Goal: Task Accomplishment & Management: Manage account settings

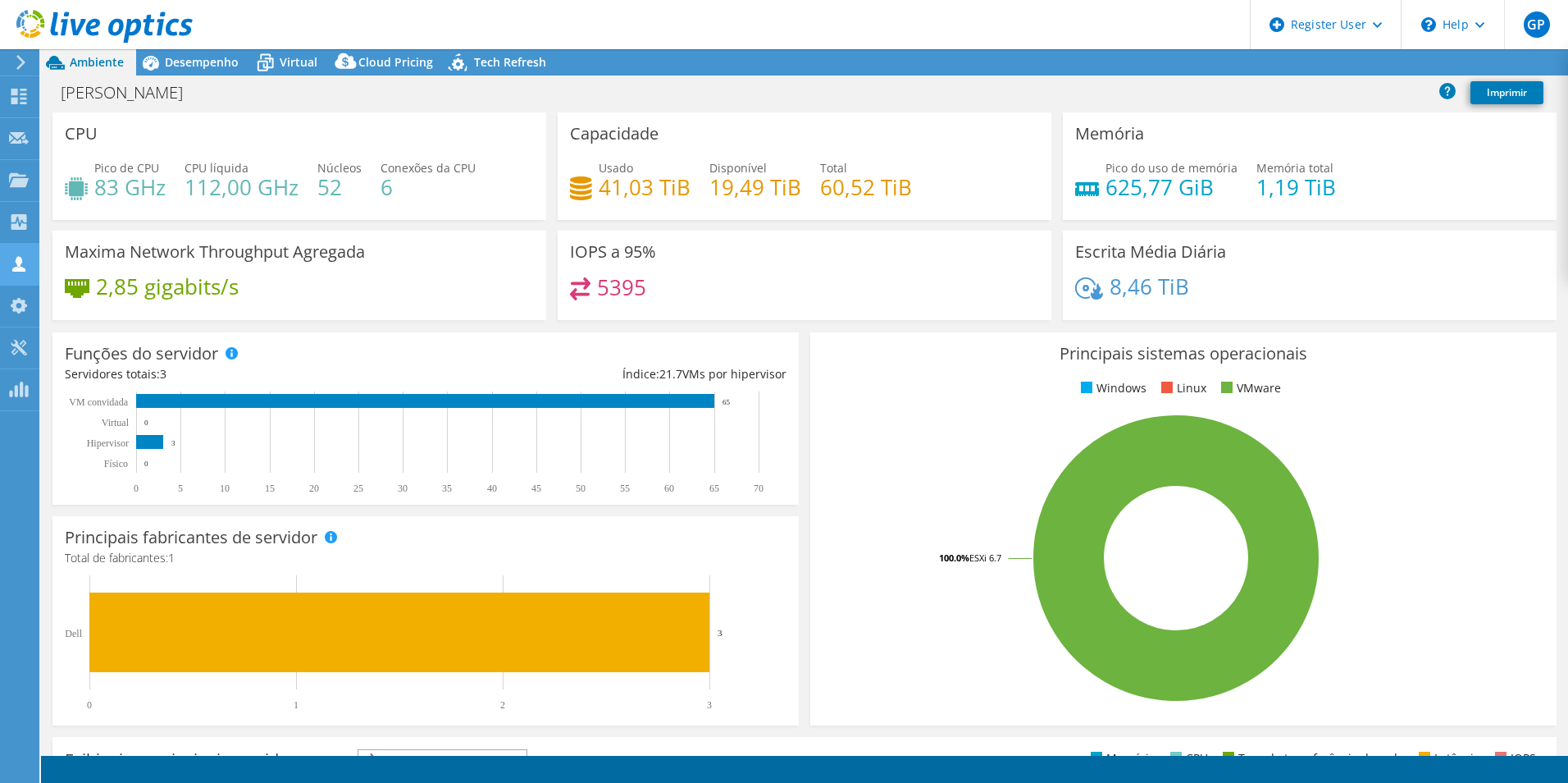
select select "USD"
click at [26, 270] on icon at bounding box center [18, 264] width 19 height 16
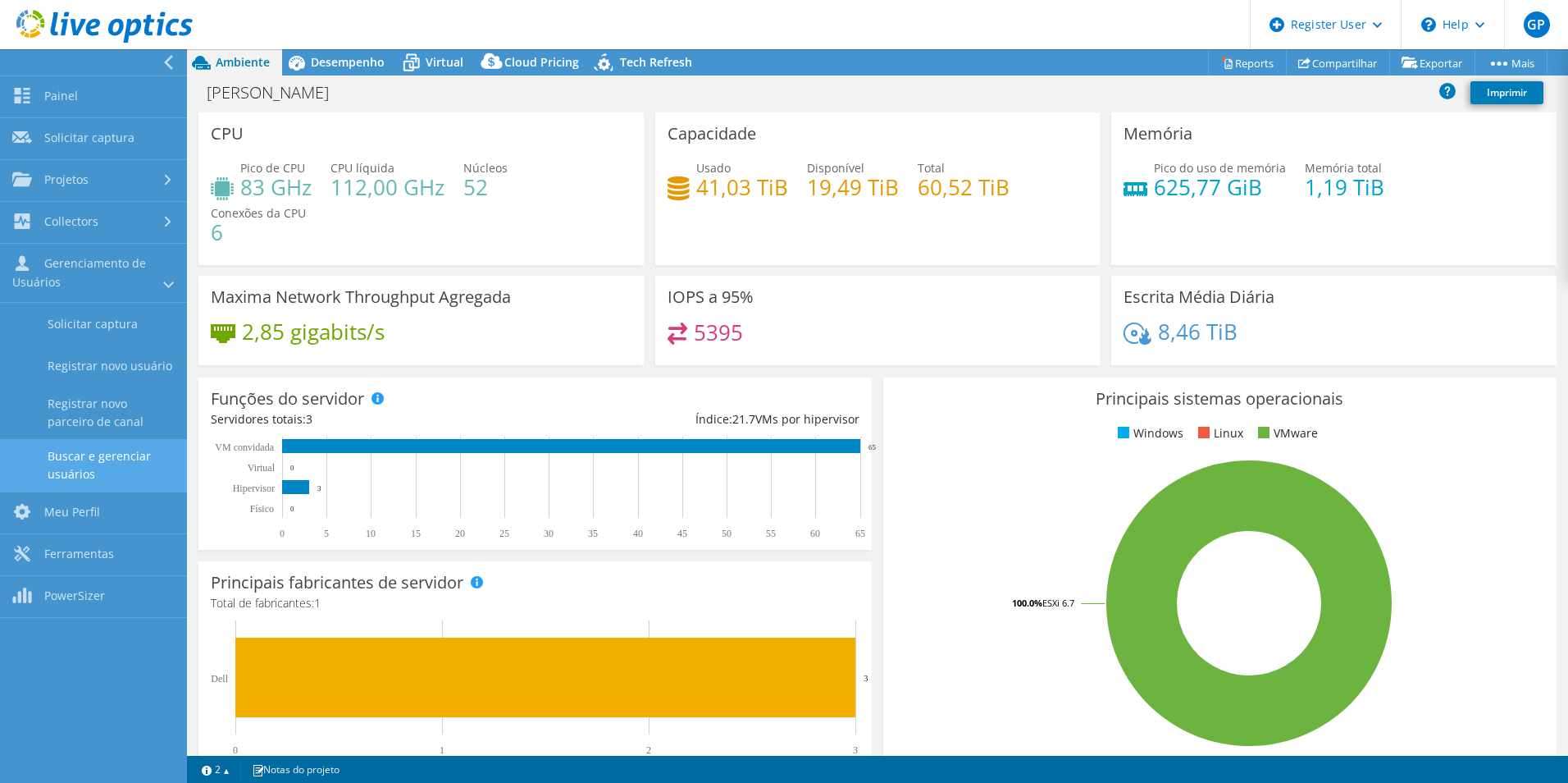
click at [92, 456] on link "Buscar e gerenciar usuários" at bounding box center [93, 465] width 187 height 53
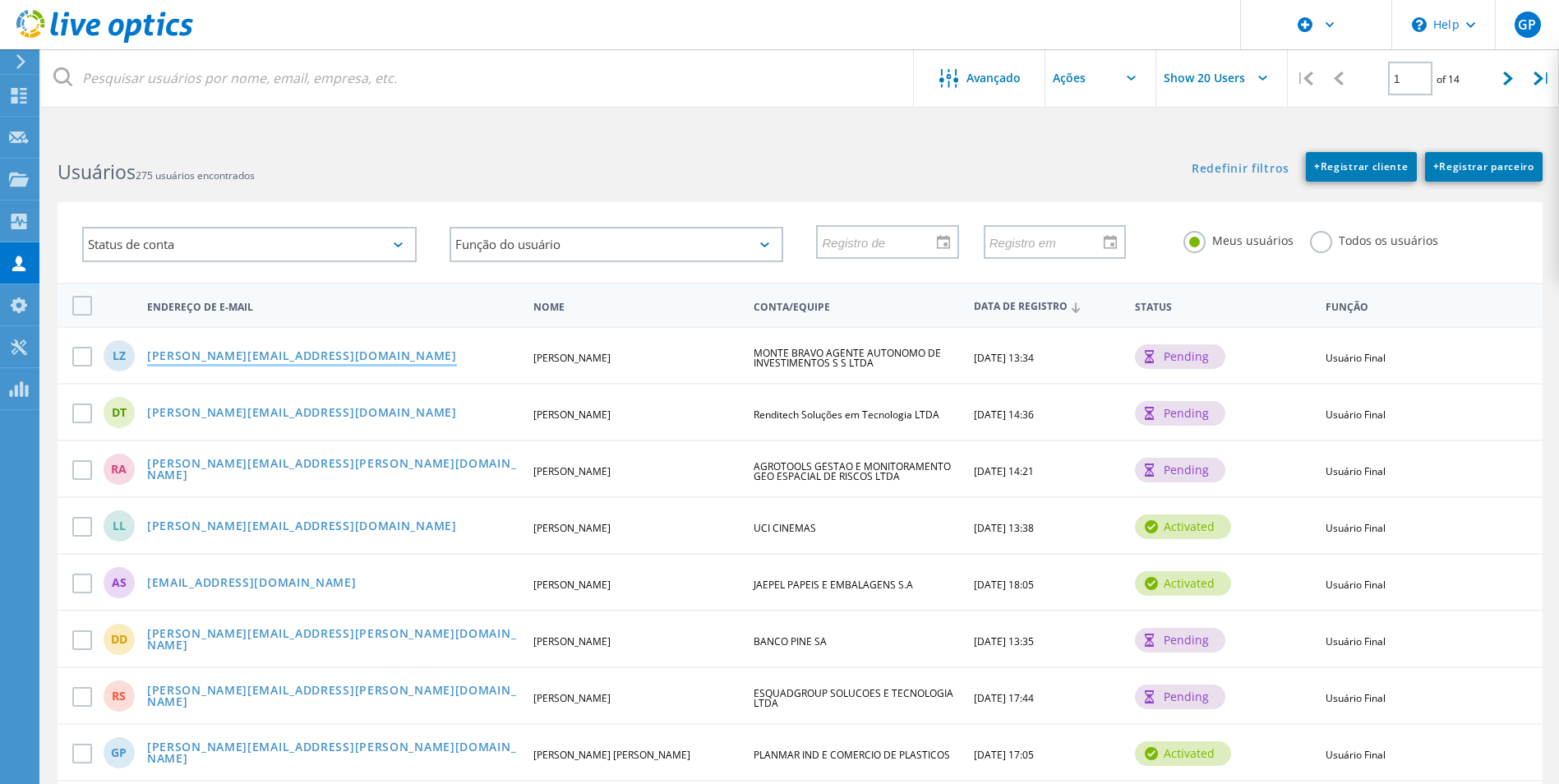
click at [267, 350] on link "[PERSON_NAME][EMAIL_ADDRESS][DOMAIN_NAME]" at bounding box center [302, 356] width 310 height 14
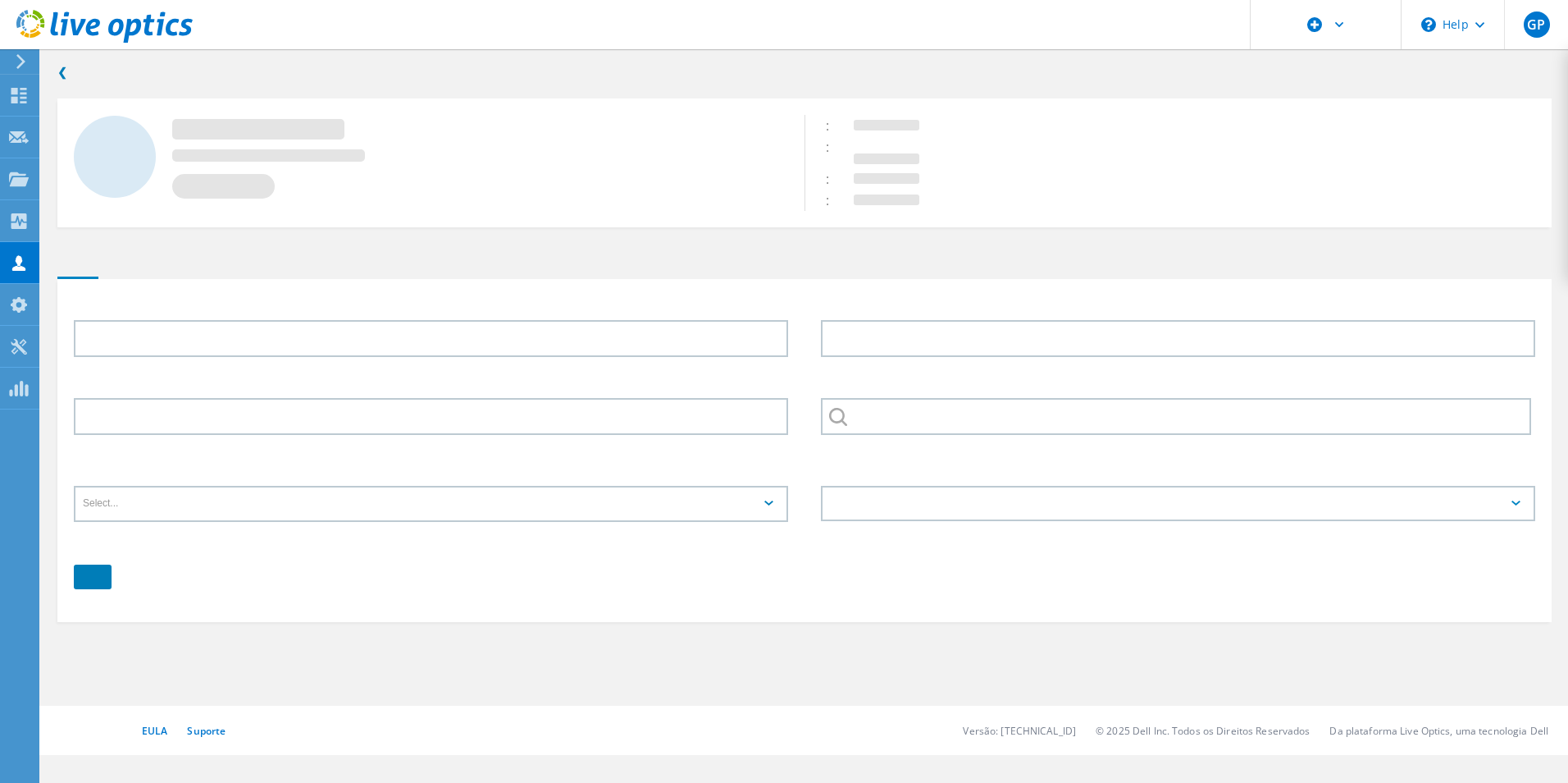
type input "[PERSON_NAME]"
type input "ZIED"
type input "MONTE BRAVO AGENTE AUTONOMO DE INVESTIMENTOS S S LTDA"
type input "Português"
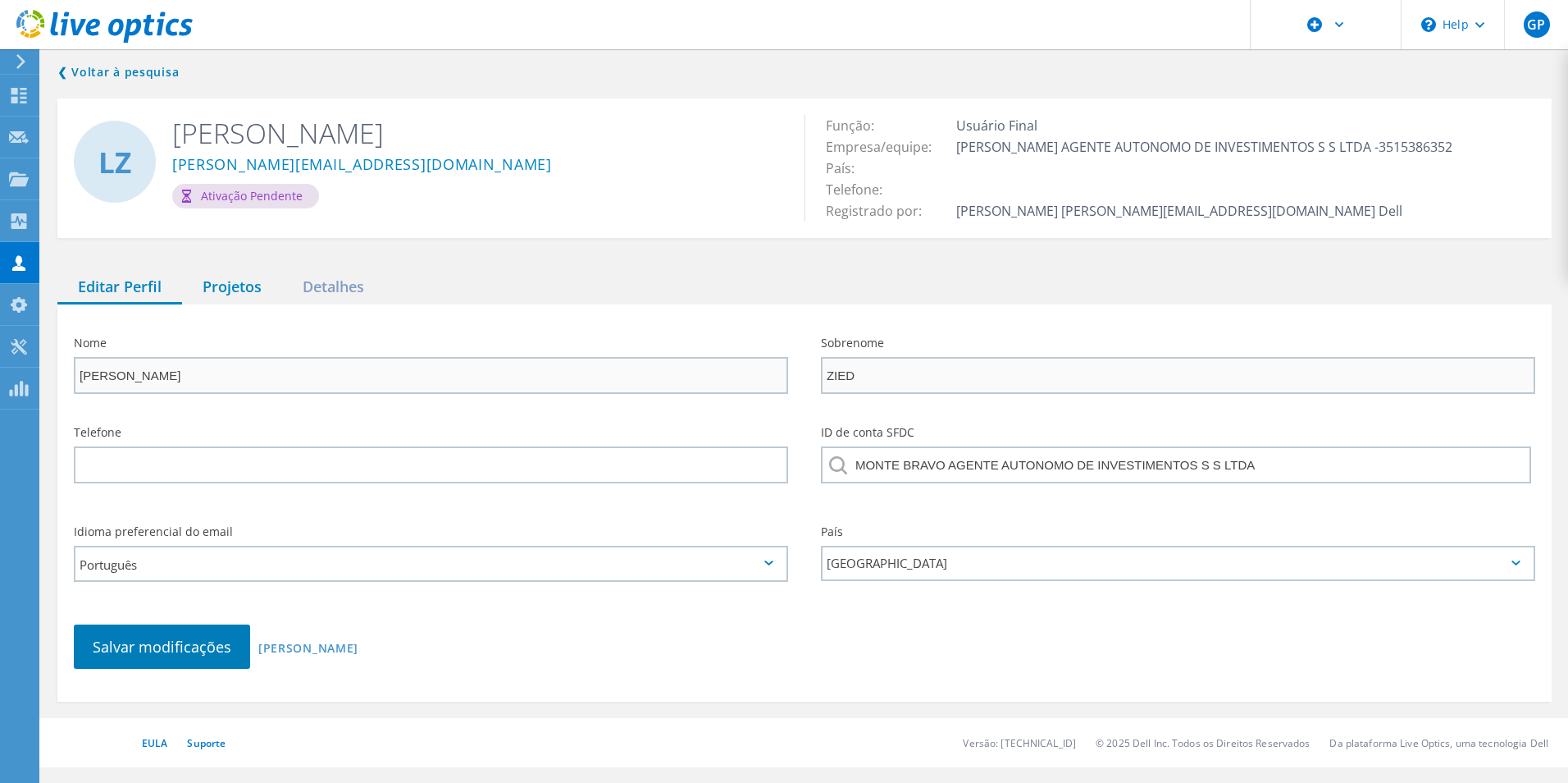
click at [223, 286] on div "Projetos" at bounding box center [231, 287] width 100 height 34
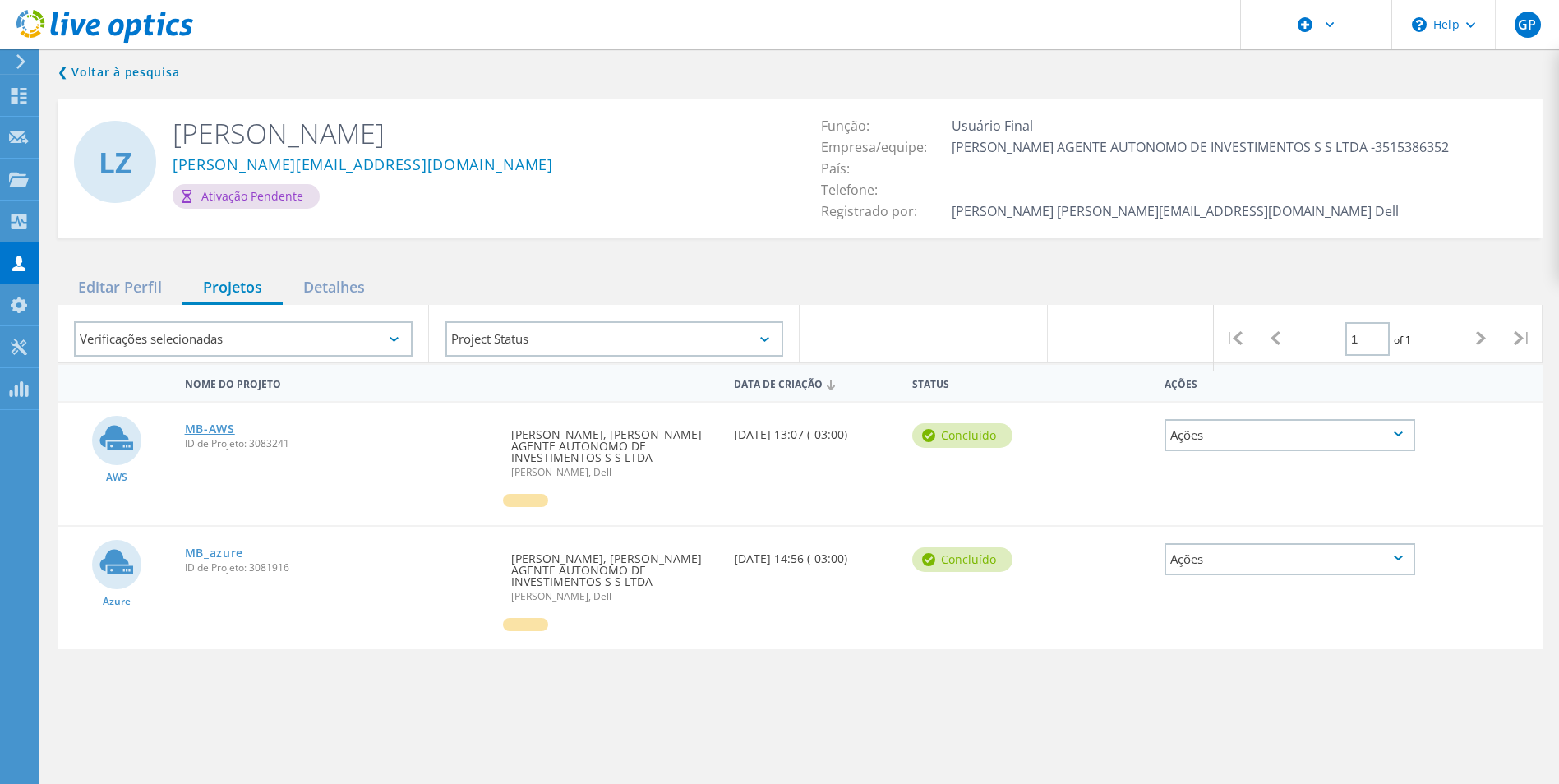
click at [206, 434] on link "MB-AWS" at bounding box center [209, 429] width 50 height 12
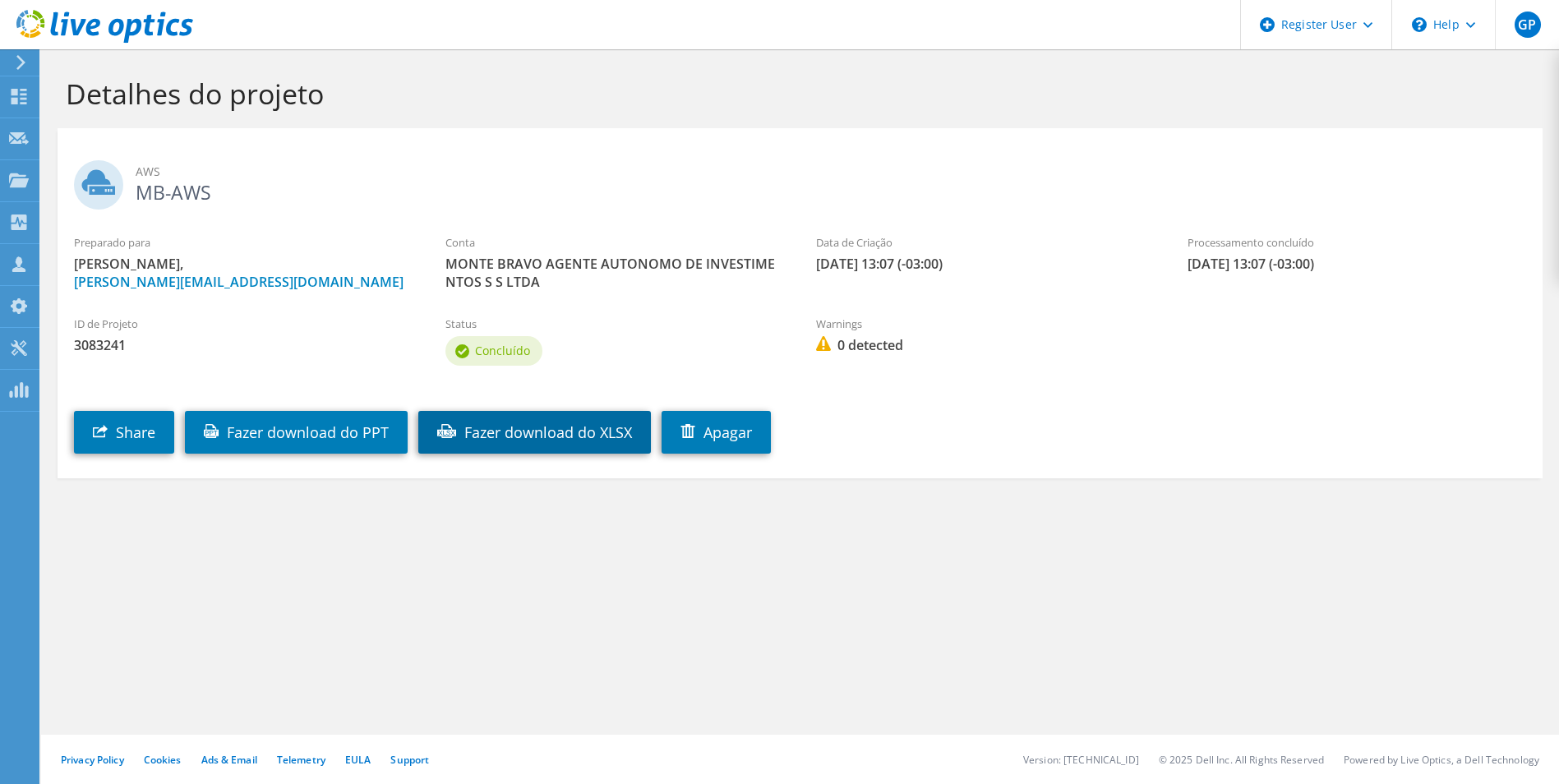
click at [542, 433] on link "Fazer download do XLSX" at bounding box center [534, 432] width 233 height 43
